Goal: Find specific page/section: Find specific page/section

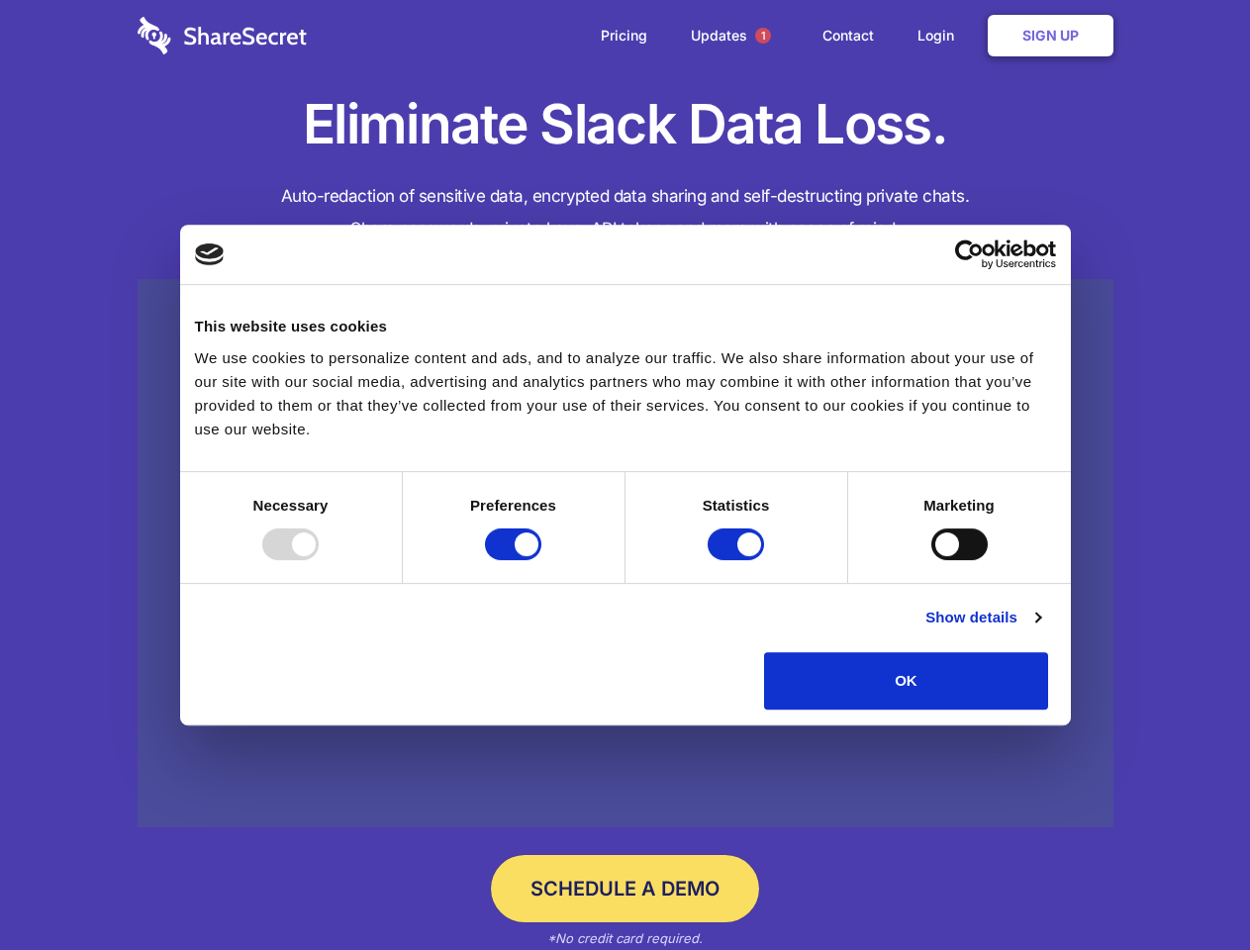
click at [319, 560] on div at bounding box center [290, 544] width 56 height 32
click at [541, 560] on input "Preferences" at bounding box center [513, 544] width 56 height 32
checkbox input "false"
click at [738, 560] on input "Statistics" at bounding box center [735, 544] width 56 height 32
checkbox input "false"
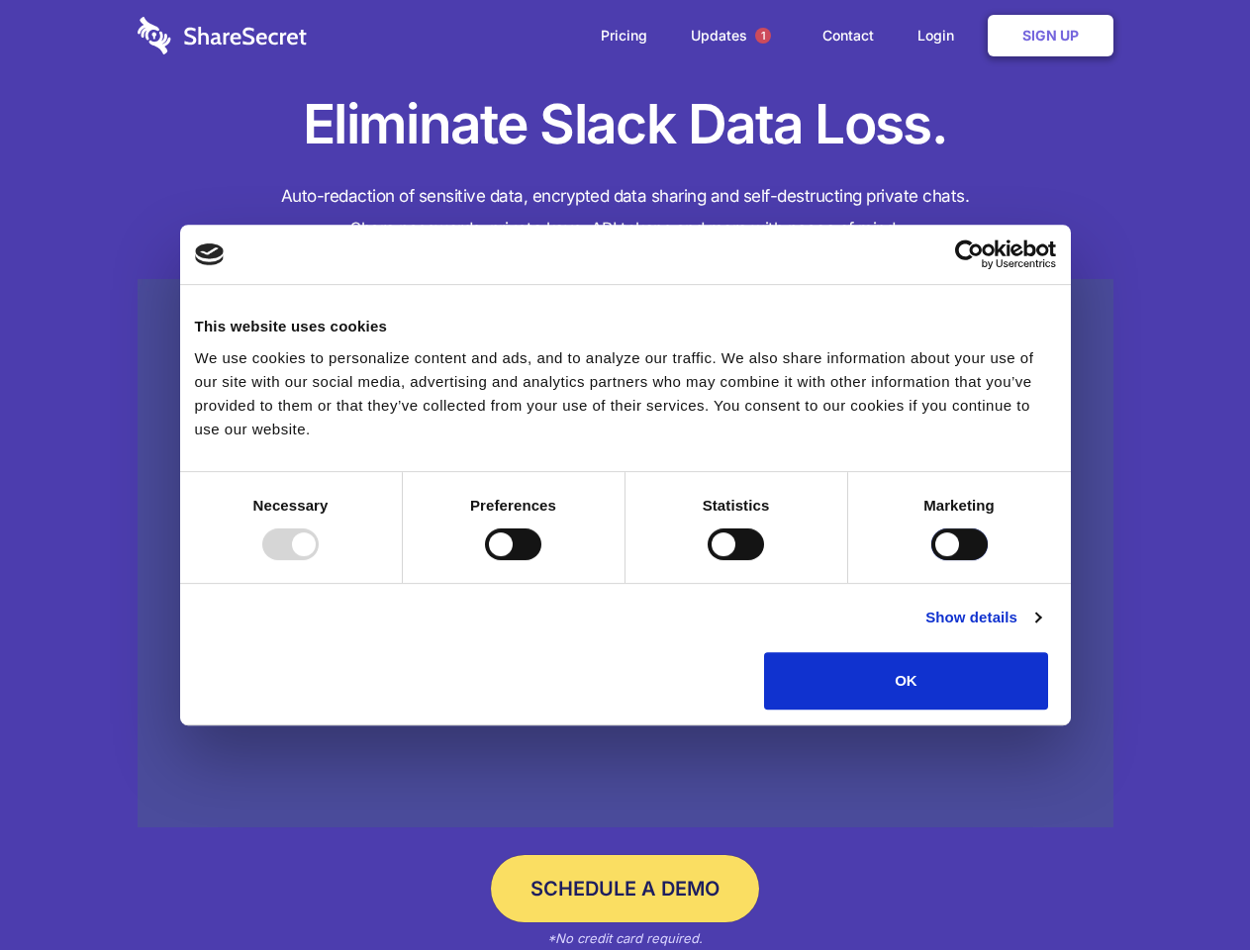
click at [931, 560] on input "Marketing" at bounding box center [959, 544] width 56 height 32
checkbox input "true"
click at [1040, 629] on link "Show details" at bounding box center [982, 618] width 115 height 24
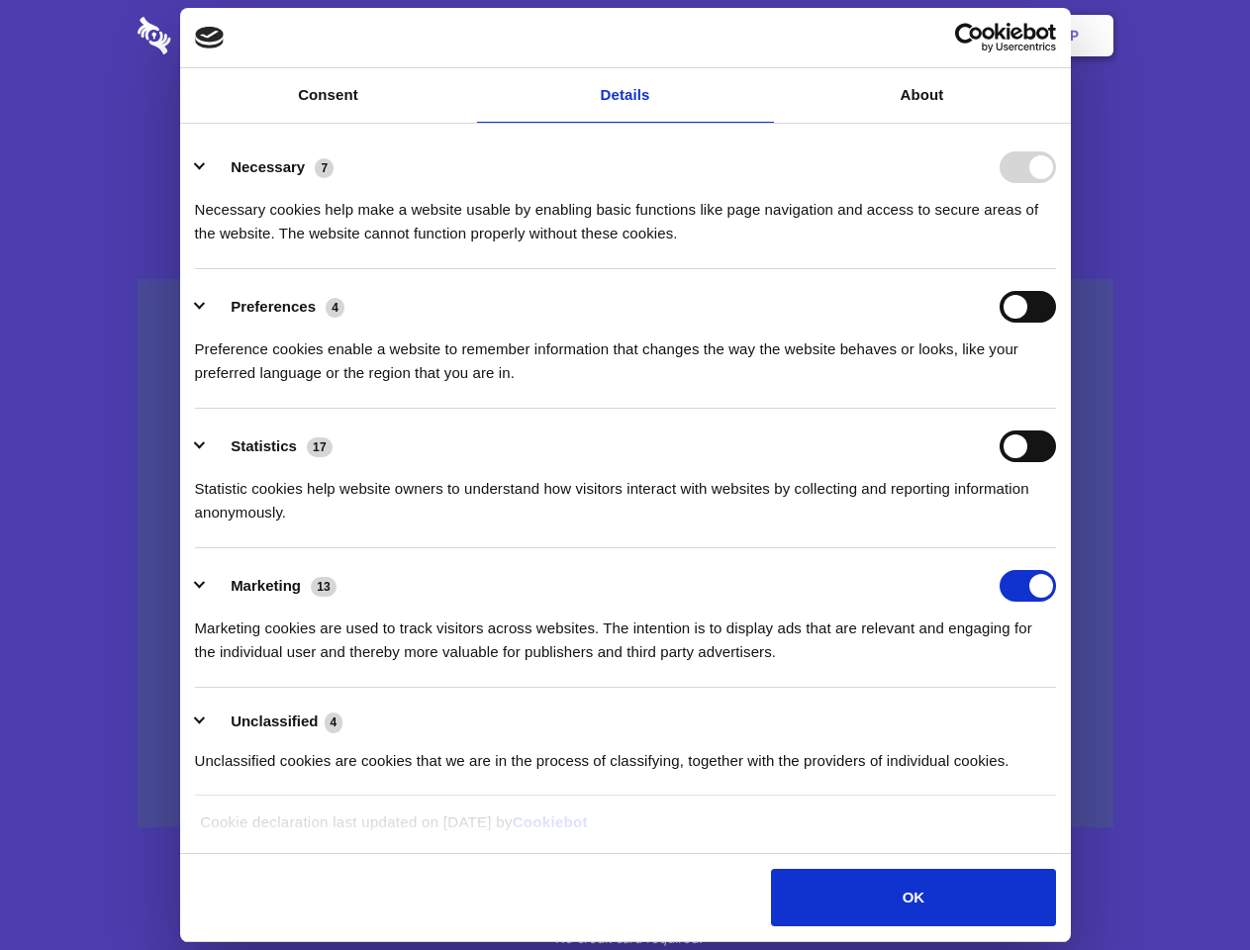
click at [1065, 716] on div "Details Necessary 7 Necessary cookies help make a website usable by enabling ba…" at bounding box center [625, 489] width 880 height 718
click at [762, 36] on span "1" at bounding box center [763, 36] width 16 height 16
